Goal: Navigation & Orientation: Understand site structure

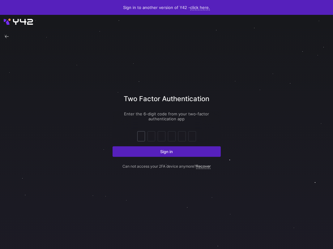
click at [144, 140] on div at bounding box center [140, 135] width 7 height 9
type input "3"
type input "2"
type input "1"
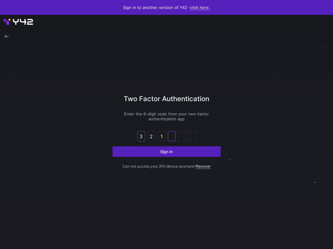
type input "6"
type input "7"
click at [112, 146] on button "Sign in" at bounding box center [166, 151] width 108 height 11
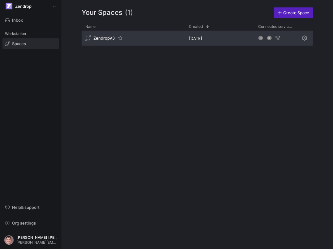
click at [151, 40] on div "ZendropV3" at bounding box center [133, 38] width 103 height 15
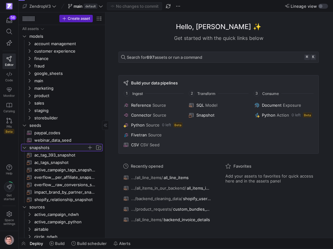
click at [28, 149] on span "snapshots" at bounding box center [61, 147] width 81 height 7
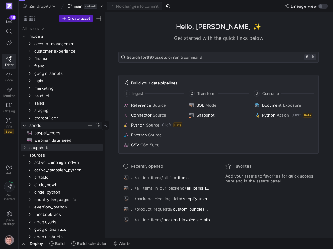
click at [33, 127] on span "seeds" at bounding box center [57, 125] width 57 height 7
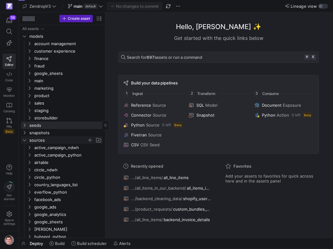
click at [34, 141] on span "sources" at bounding box center [57, 140] width 57 height 7
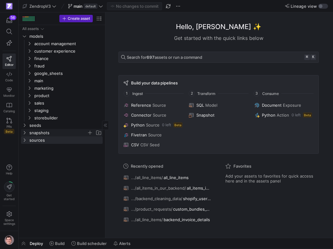
click at [36, 134] on span "snapshots" at bounding box center [57, 132] width 57 height 7
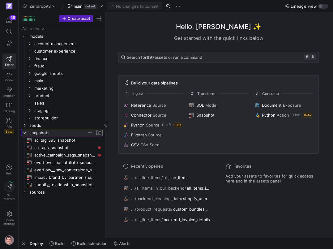
click at [36, 133] on span "snapshots" at bounding box center [57, 132] width 57 height 7
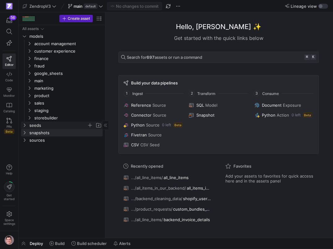
click at [37, 123] on span "seeds" at bounding box center [57, 125] width 57 height 7
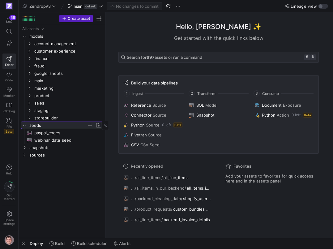
click at [37, 124] on span "seeds" at bounding box center [57, 125] width 57 height 7
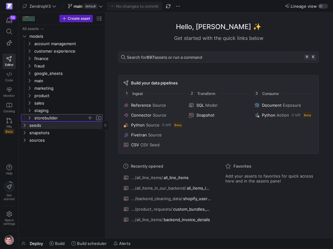
click at [40, 120] on span "storebuilder" at bounding box center [60, 117] width 53 height 7
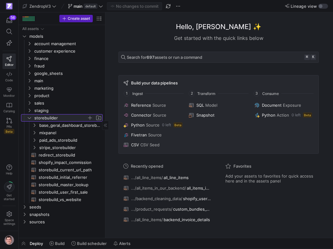
click at [42, 119] on span "storebuilder" at bounding box center [60, 117] width 53 height 7
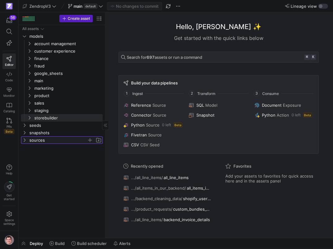
click at [40, 139] on span "sources" at bounding box center [57, 140] width 57 height 7
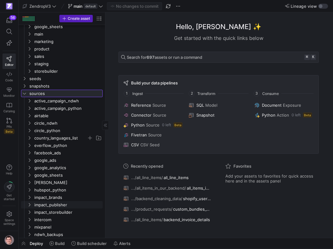
scroll to position [36, 0]
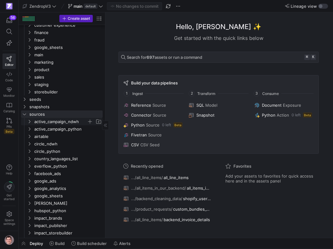
click at [29, 120] on icon "Press SPACE to select this row." at bounding box center [29, 122] width 4 height 4
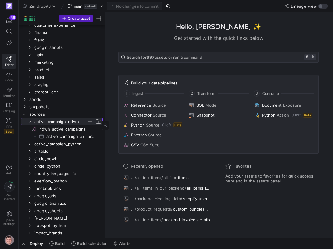
click at [30, 120] on icon at bounding box center [29, 122] width 4 height 4
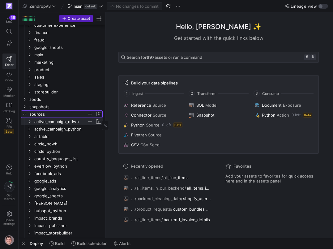
click at [26, 115] on icon "Press SPACE to select this row." at bounding box center [24, 114] width 4 height 4
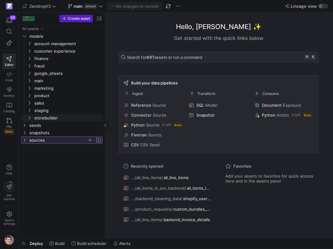
scroll to position [0, 0]
click at [25, 140] on icon at bounding box center [24, 140] width 4 height 4
